Goal: Information Seeking & Learning: Learn about a topic

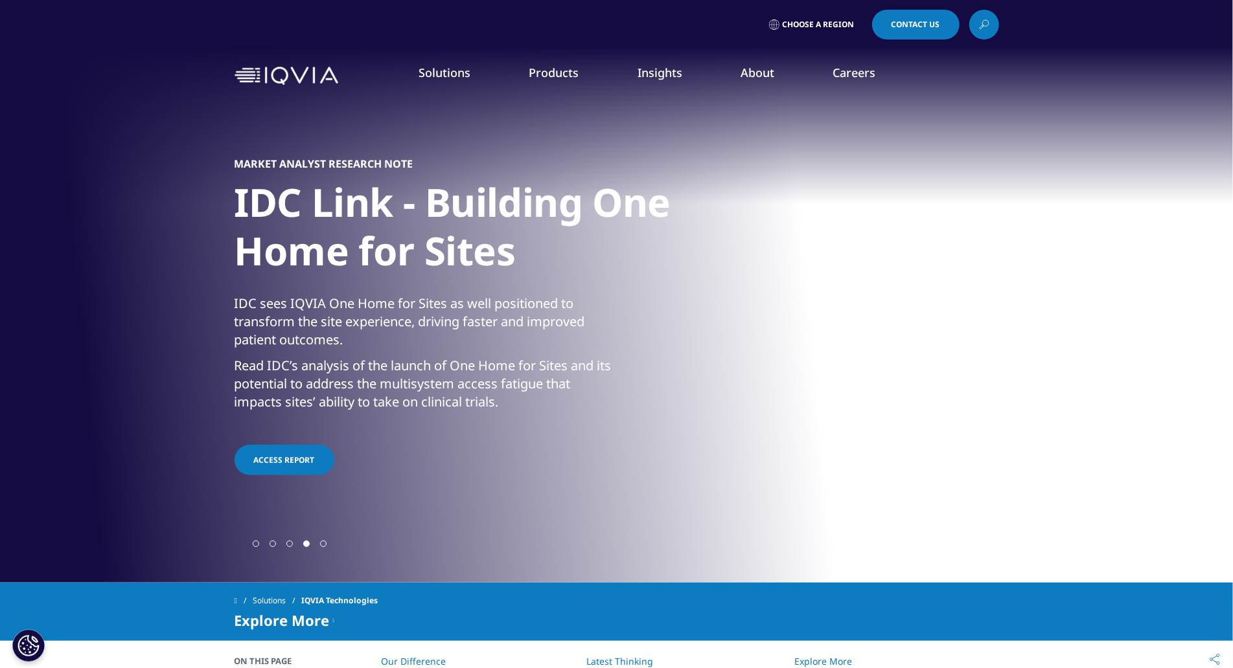
click at [70, 82] on div "Solutions quick find a capability Clear Search Loading SOLUTIONS Research & Dev…" at bounding box center [616, 75] width 1233 height 61
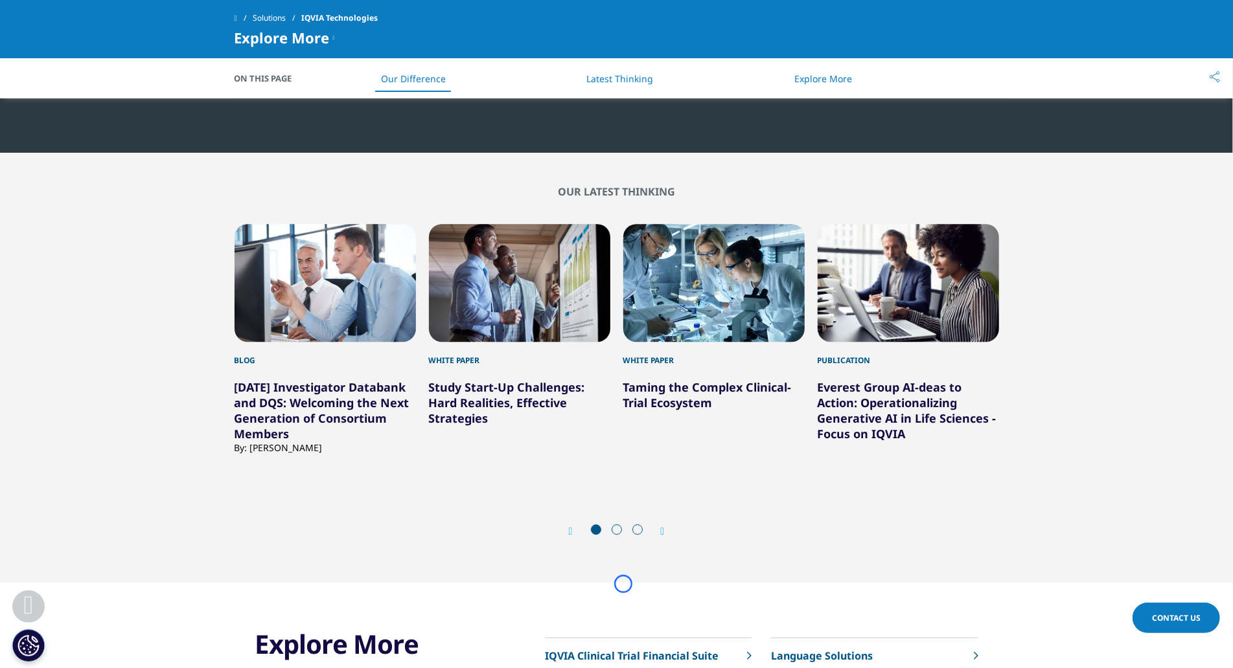
scroll to position [2798, 0]
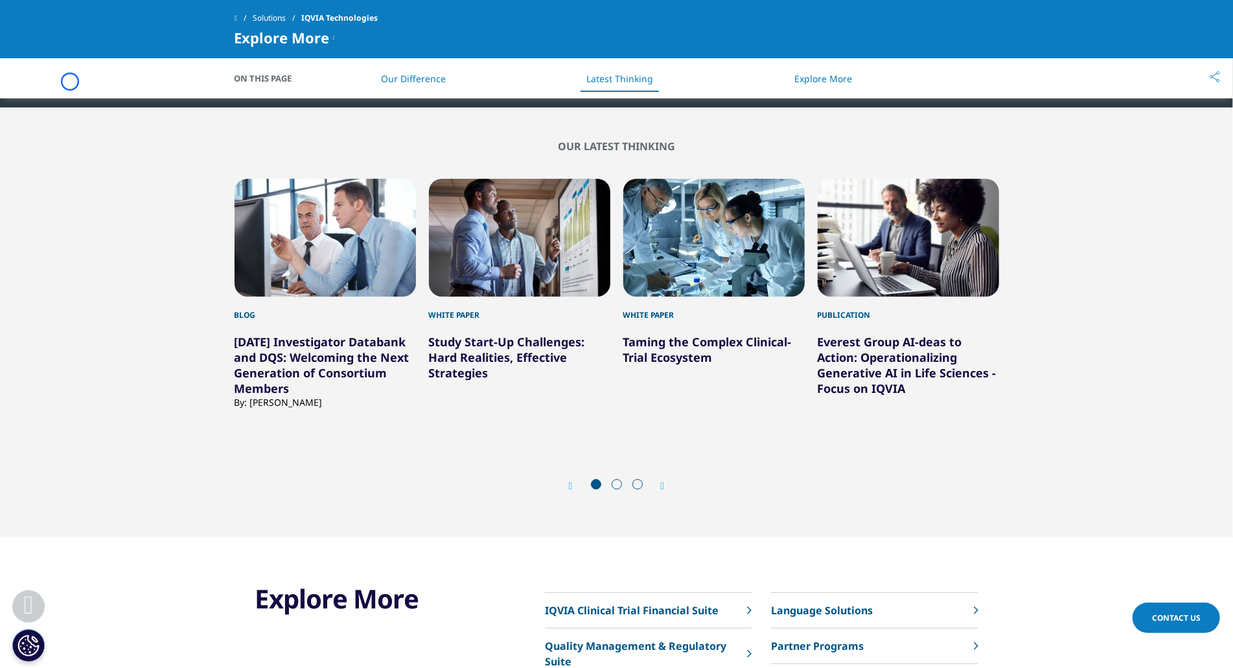
click at [70, 82] on div "On This Page Our Difference Latest Thinking Explore More Copy Link email facebo…" at bounding box center [616, 78] width 1233 height 40
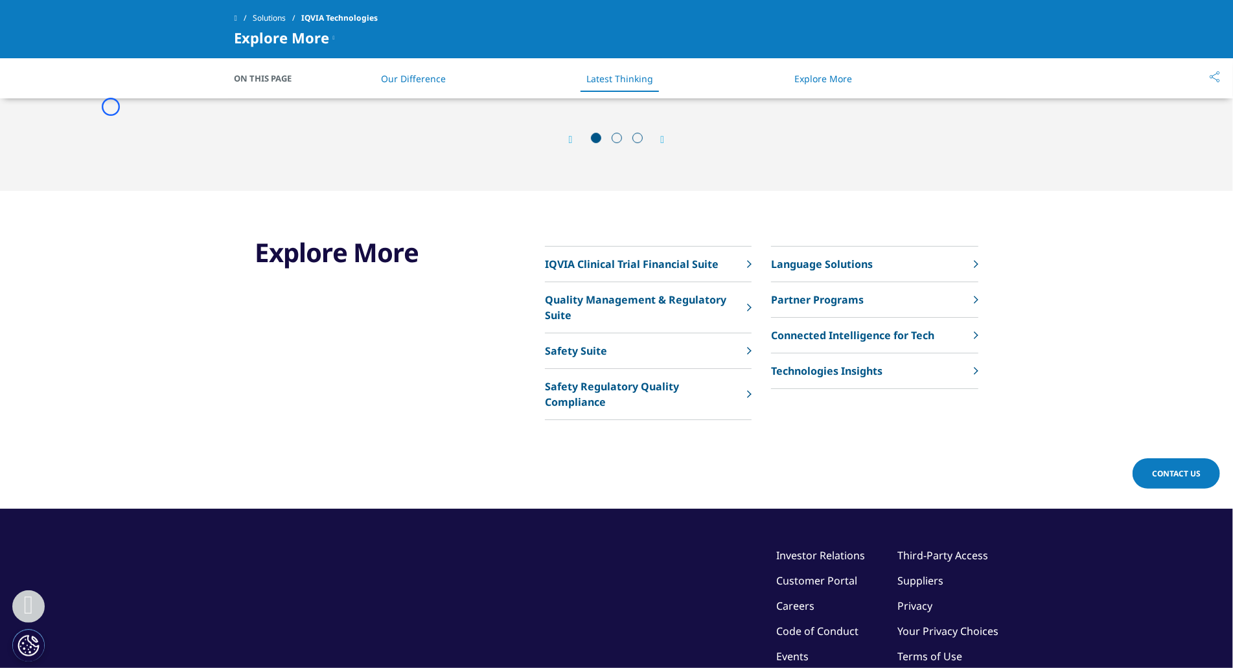
scroll to position [3163, 0]
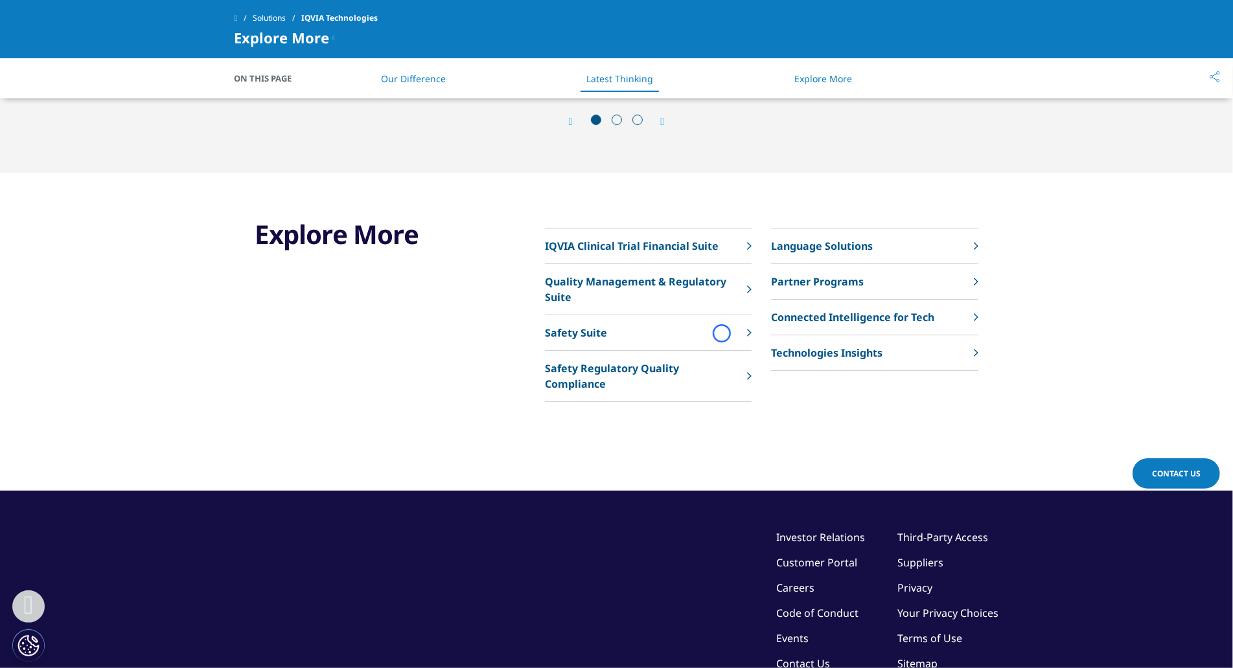
click at [722, 334] on link "Safety Suite" at bounding box center [648, 333] width 207 height 36
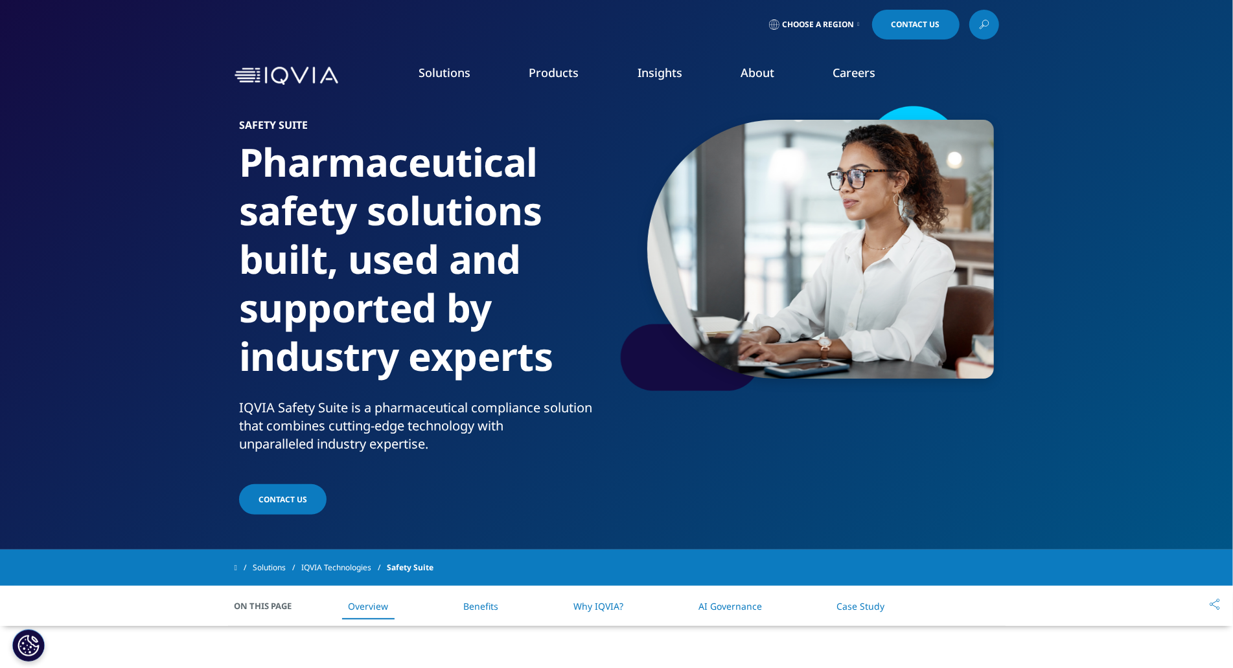
click at [65, 92] on div "Solutions quick find a capability Clear Search Loading SOLUTIONS Research & Dev…" at bounding box center [616, 75] width 1233 height 61
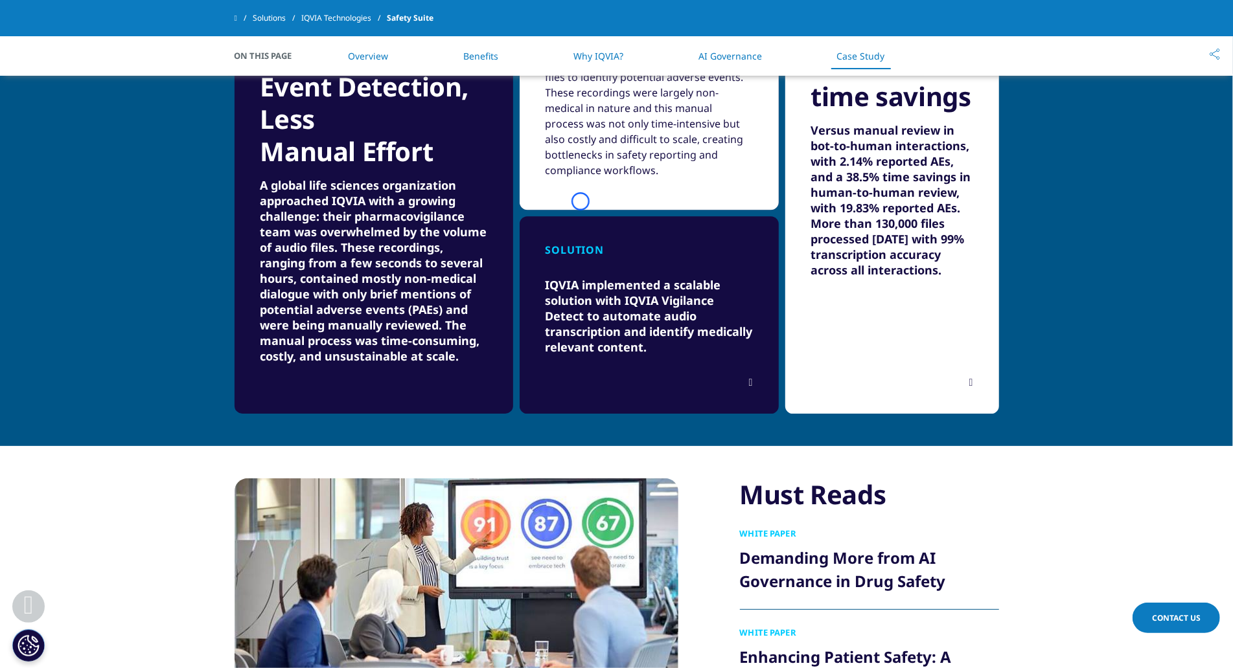
scroll to position [2266, 0]
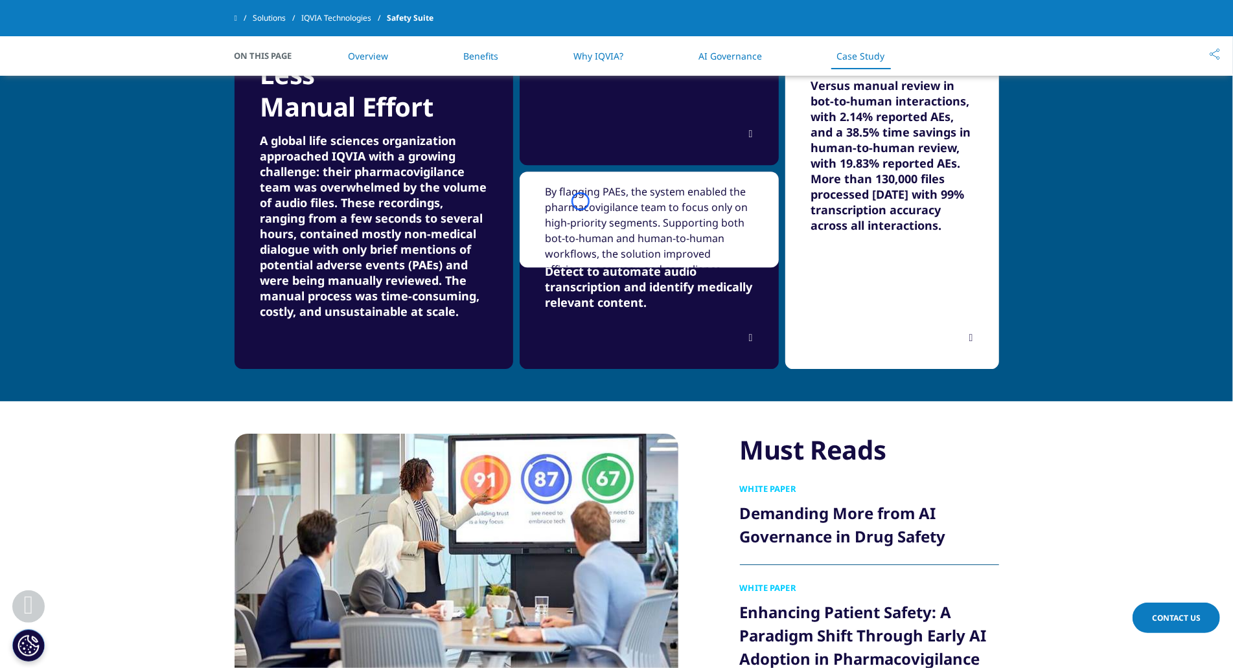
click at [65, 92] on section "Proven Customer Impact for Vigilance Detect Faster Adverse Event Detection, Les…" at bounding box center [616, 142] width 1233 height 518
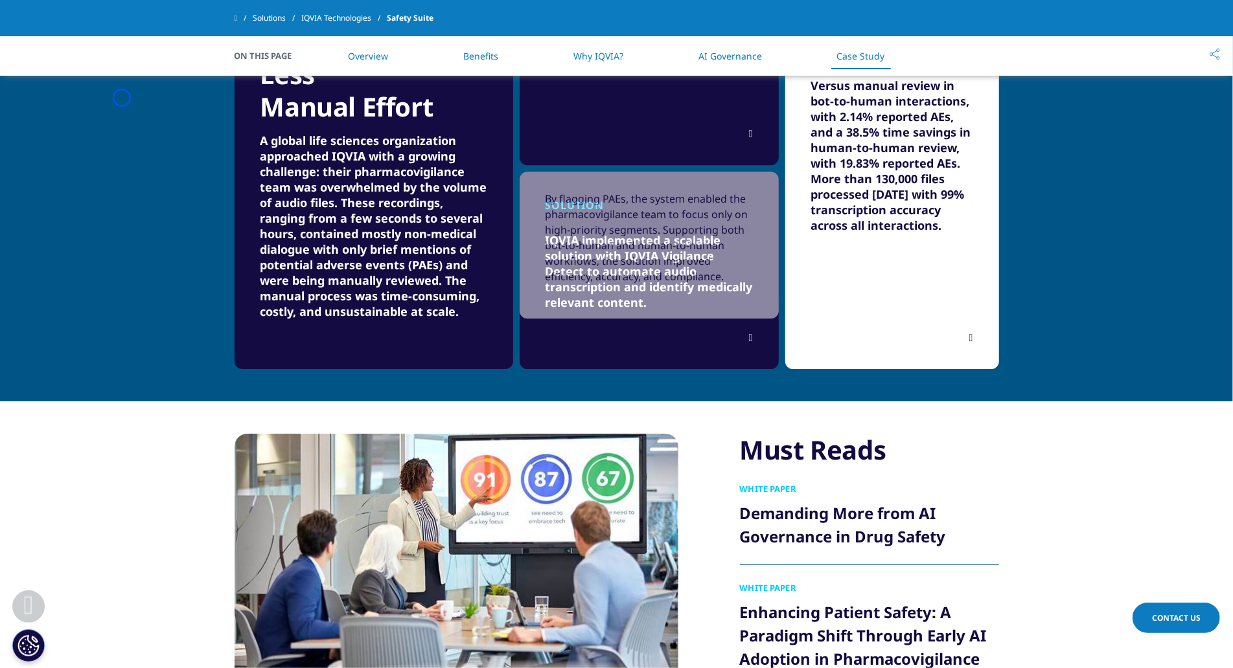
click at [122, 98] on section "Proven Customer Impact for Vigilance Detect Faster Adverse Event Detection, Les…" at bounding box center [616, 142] width 1233 height 518
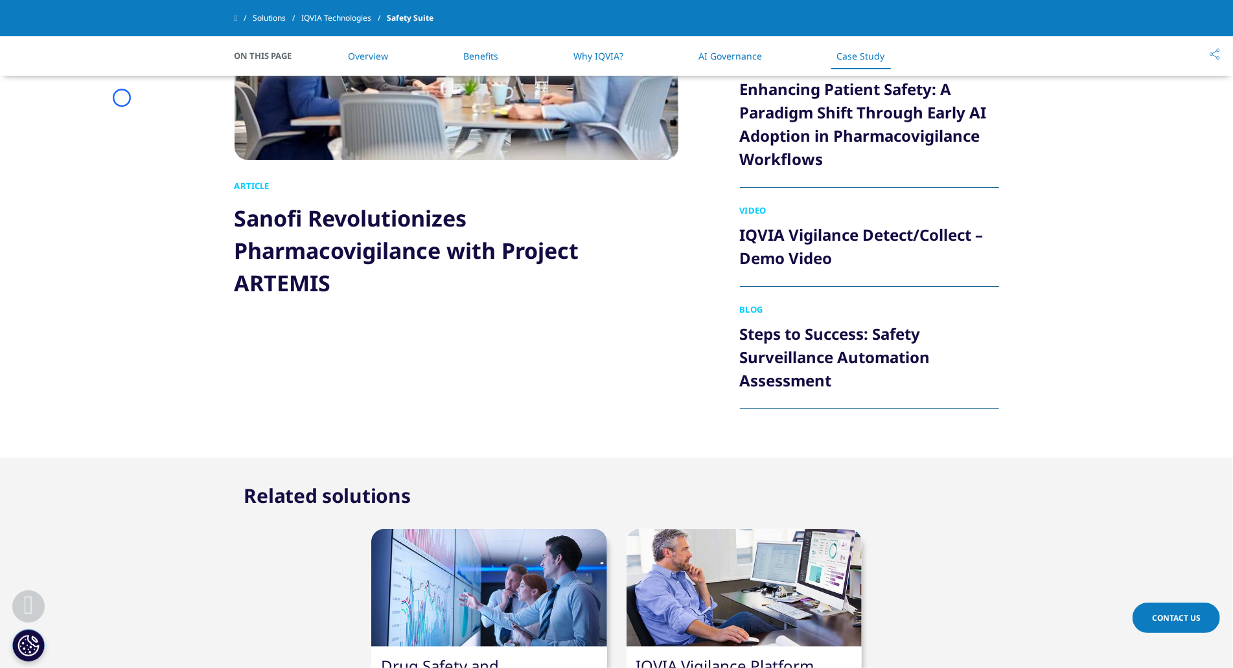
scroll to position [2809, 0]
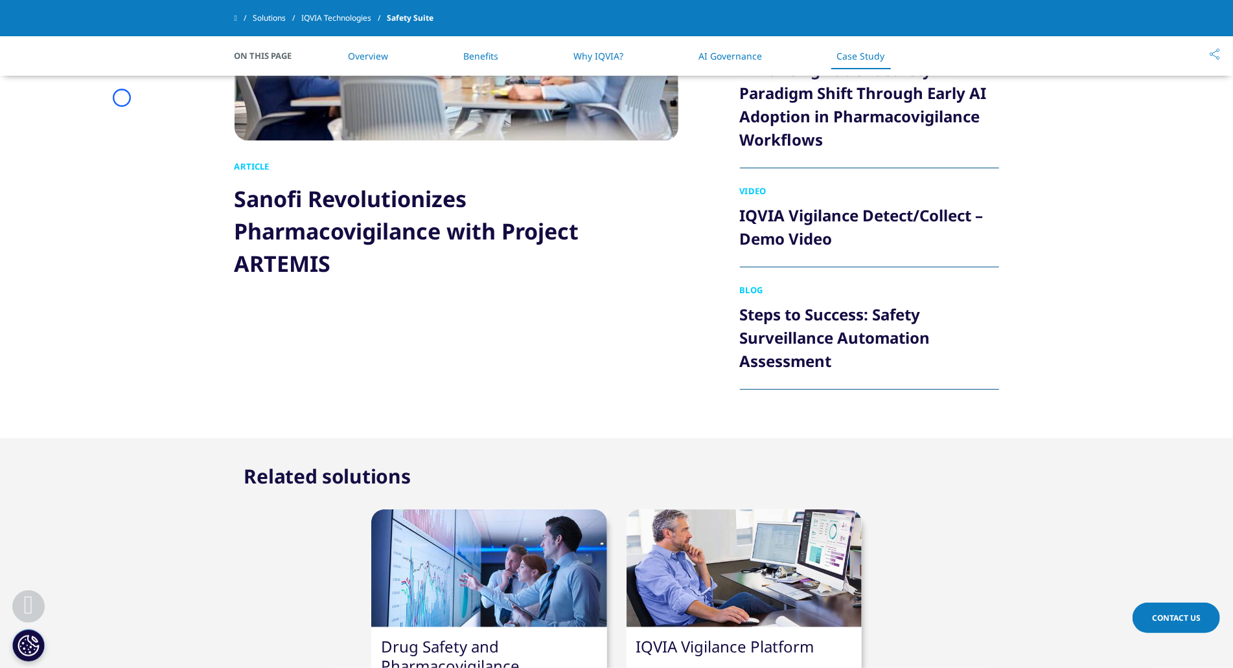
click at [122, 98] on section "Article Sanofi Revolutionizes Pharmacovigilance with Project ARTEMIS Must Reads…" at bounding box center [616, 149] width 1233 height 580
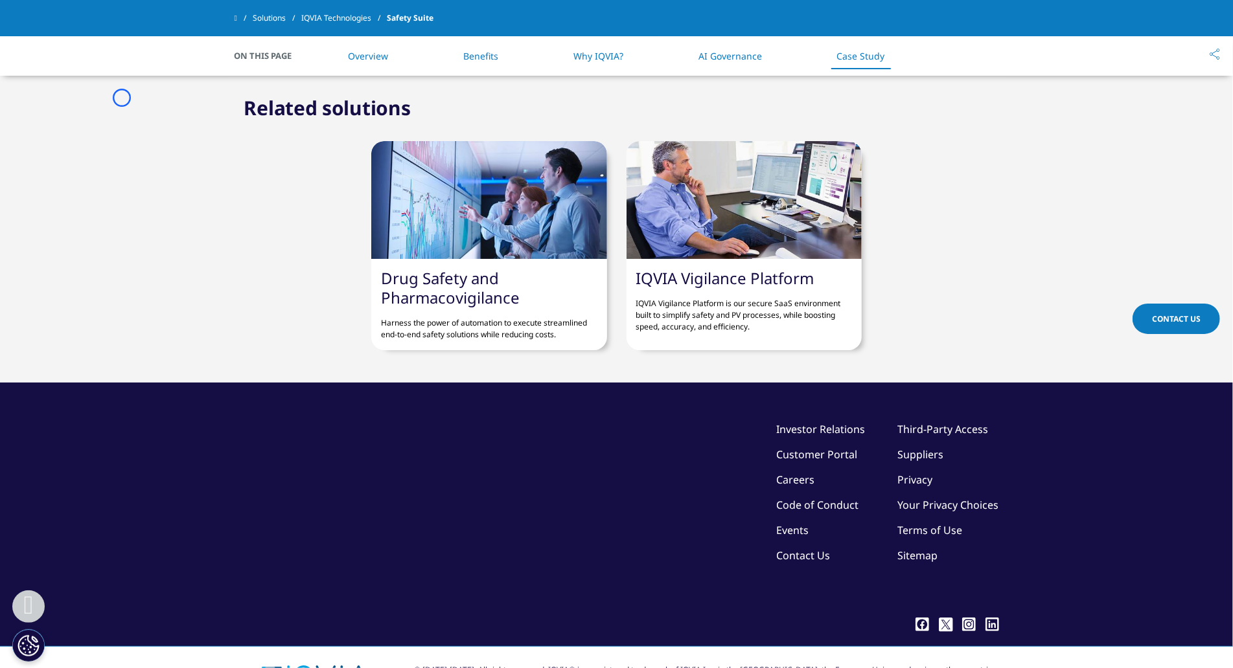
scroll to position [3221, 0]
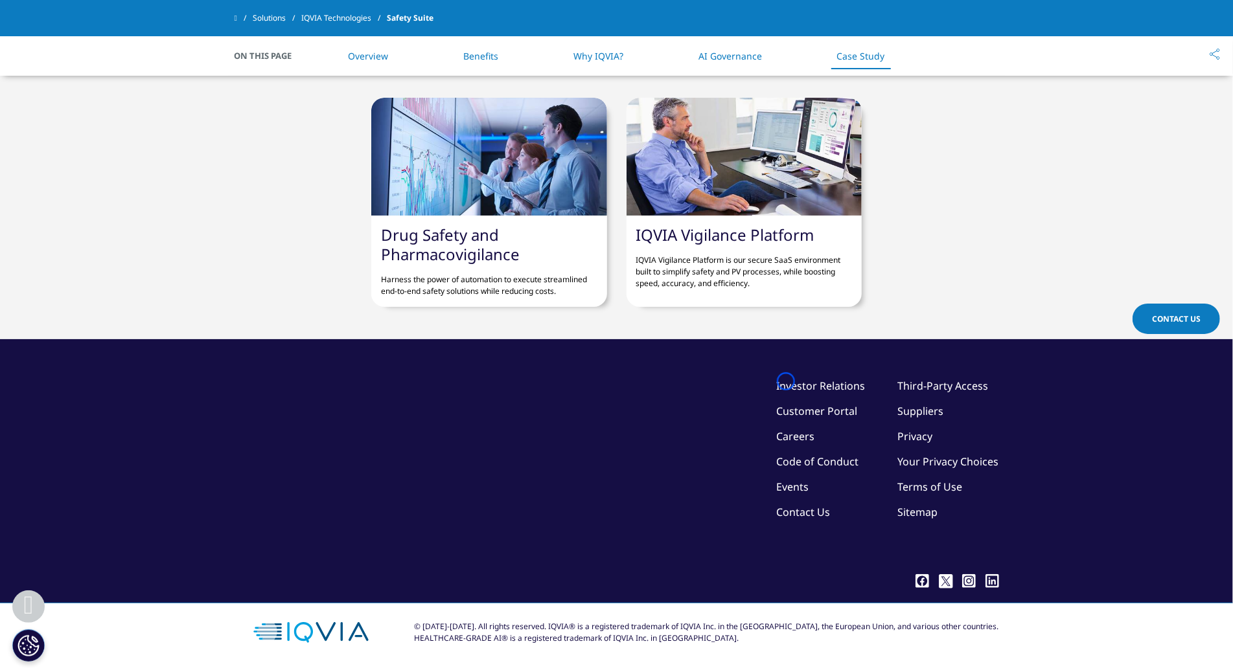
click at [786, 382] on link "Investor Relations" at bounding box center [821, 386] width 89 height 14
